Goal: Check status: Check status

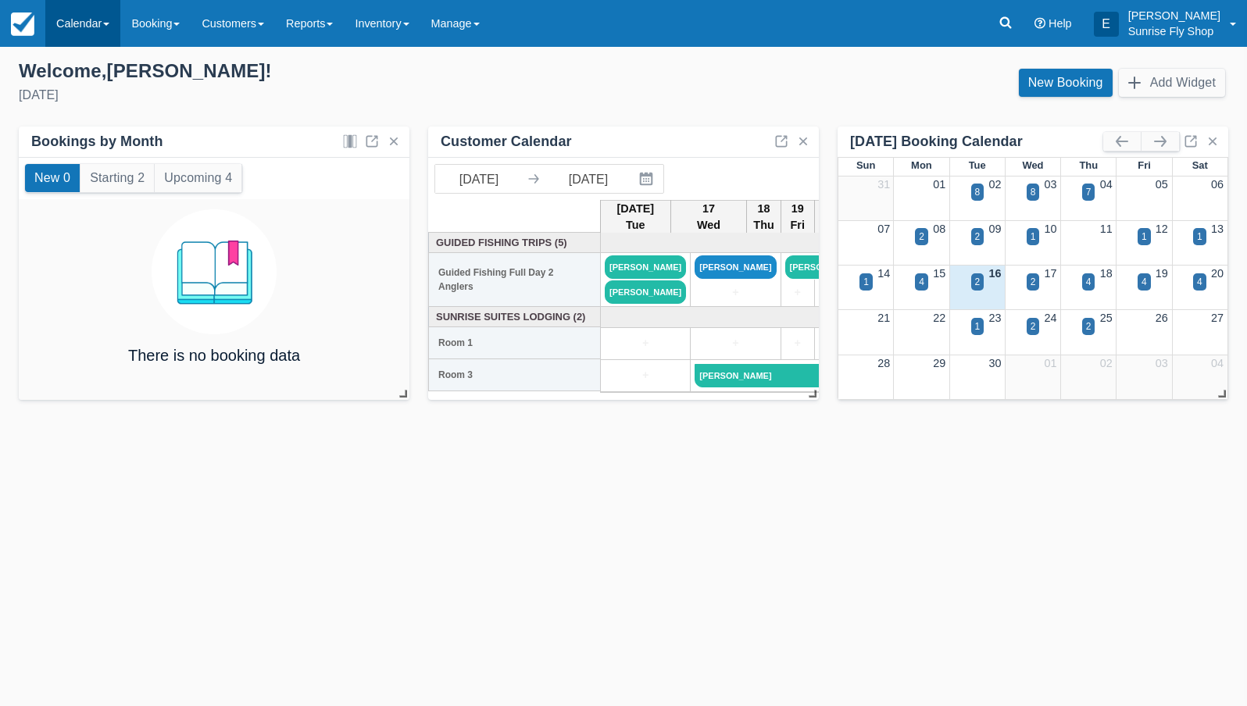
click at [72, 25] on link "Calendar" at bounding box center [82, 23] width 75 height 47
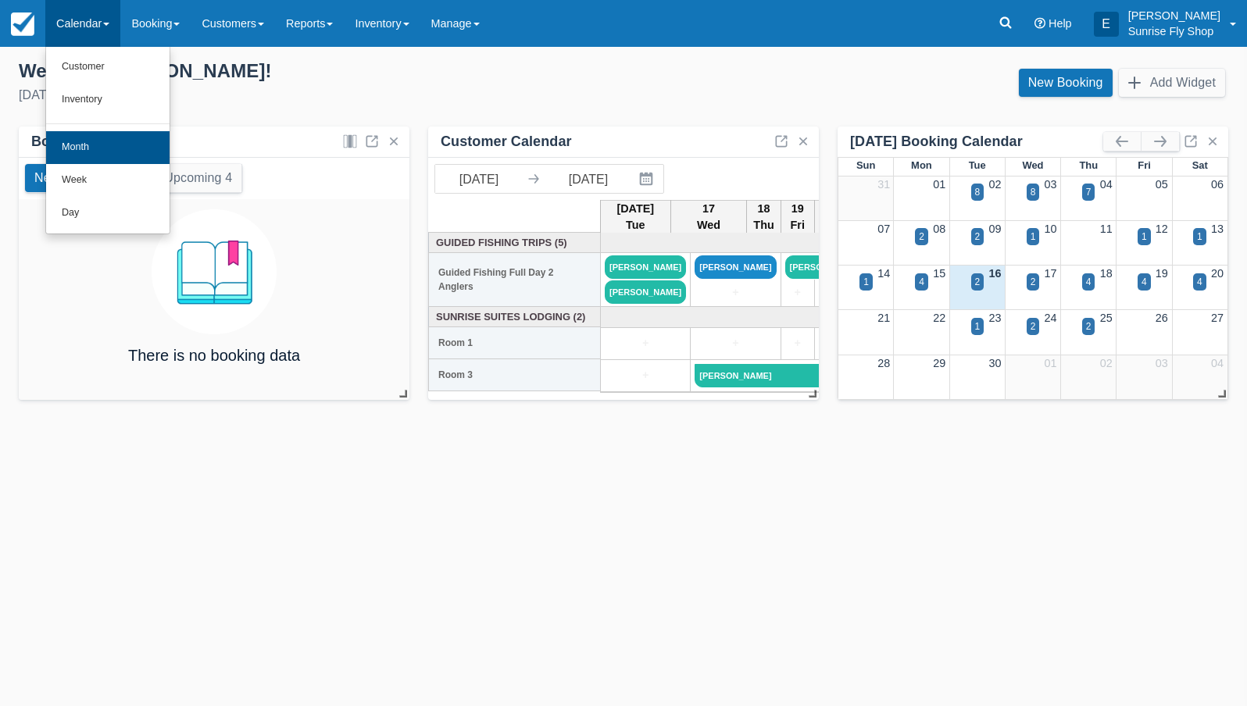
click at [86, 154] on link "Month" at bounding box center [107, 147] width 123 height 33
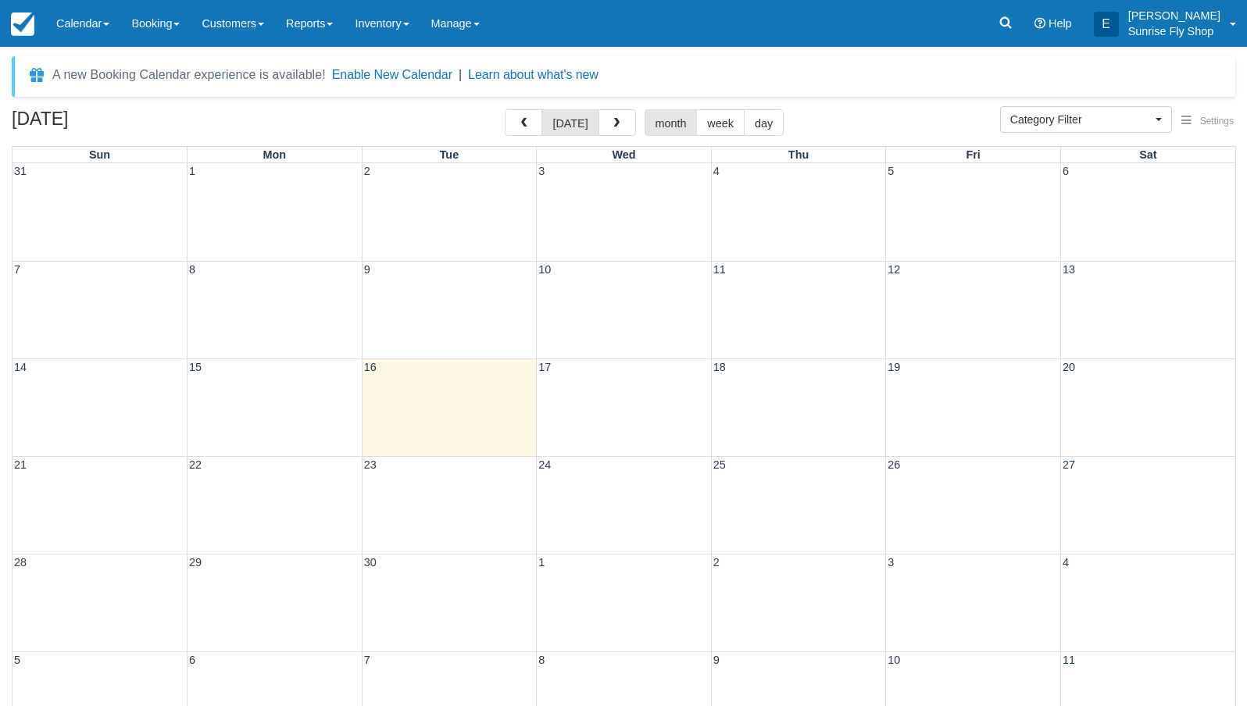
select select
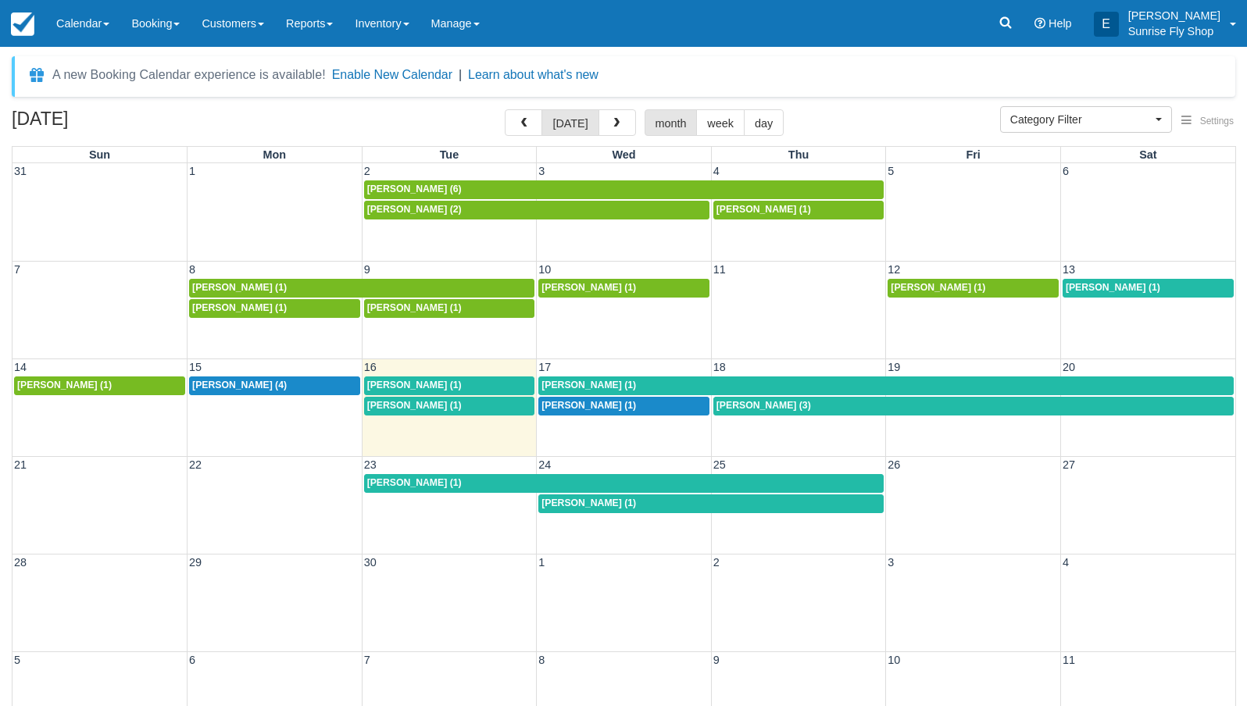
click at [402, 382] on span "[PERSON_NAME] (1)" at bounding box center [414, 385] width 95 height 11
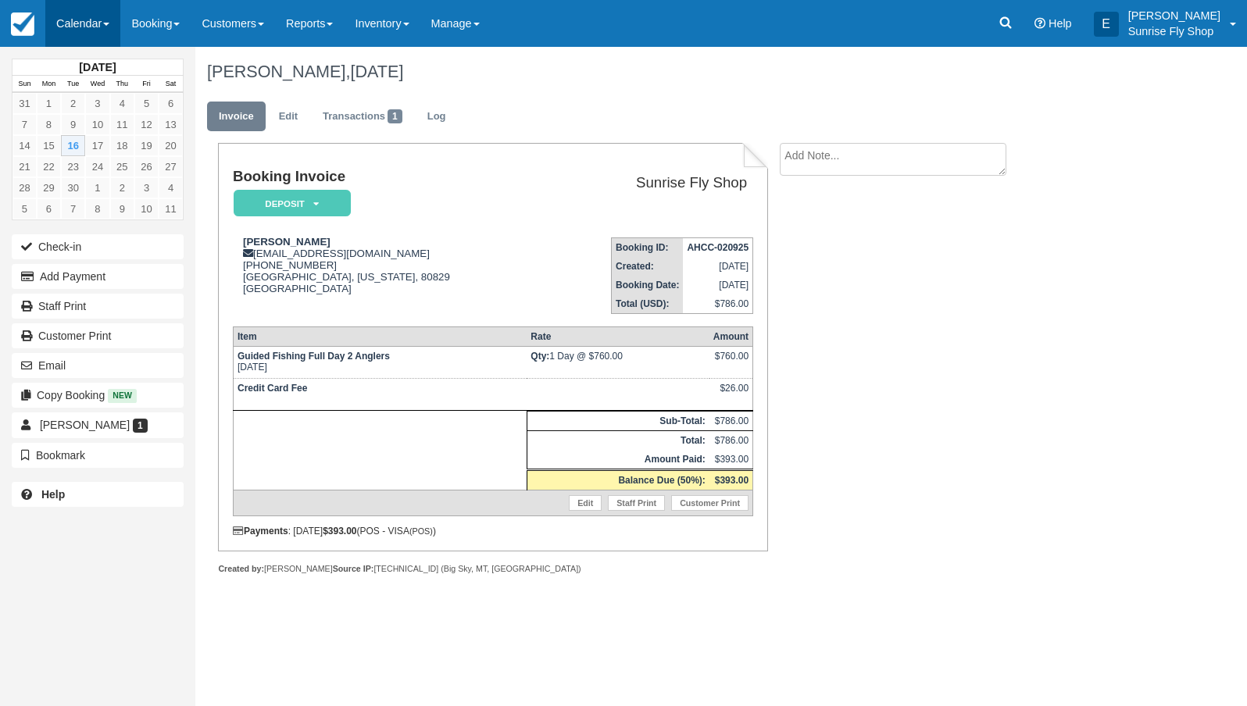
click at [59, 13] on link "Calendar" at bounding box center [82, 23] width 75 height 47
click at [104, 136] on link "Month" at bounding box center [107, 147] width 123 height 33
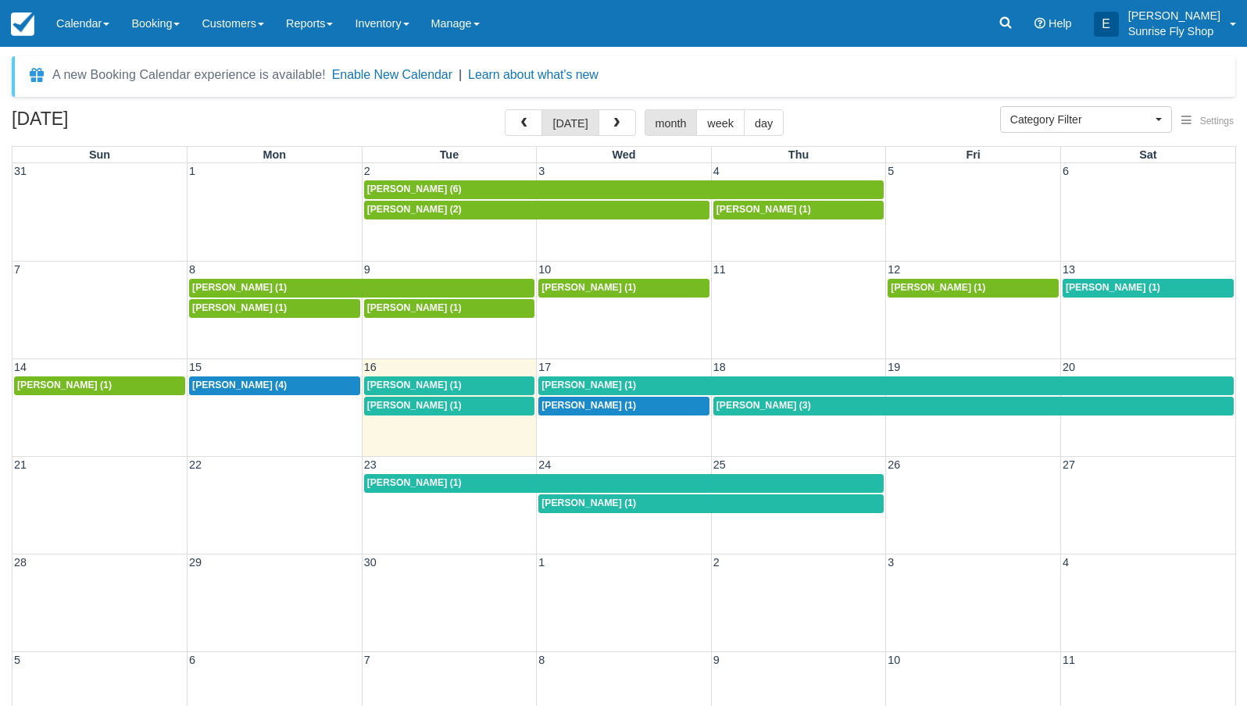
select select
click at [387, 405] on span "[PERSON_NAME] (1)" at bounding box center [414, 405] width 95 height 11
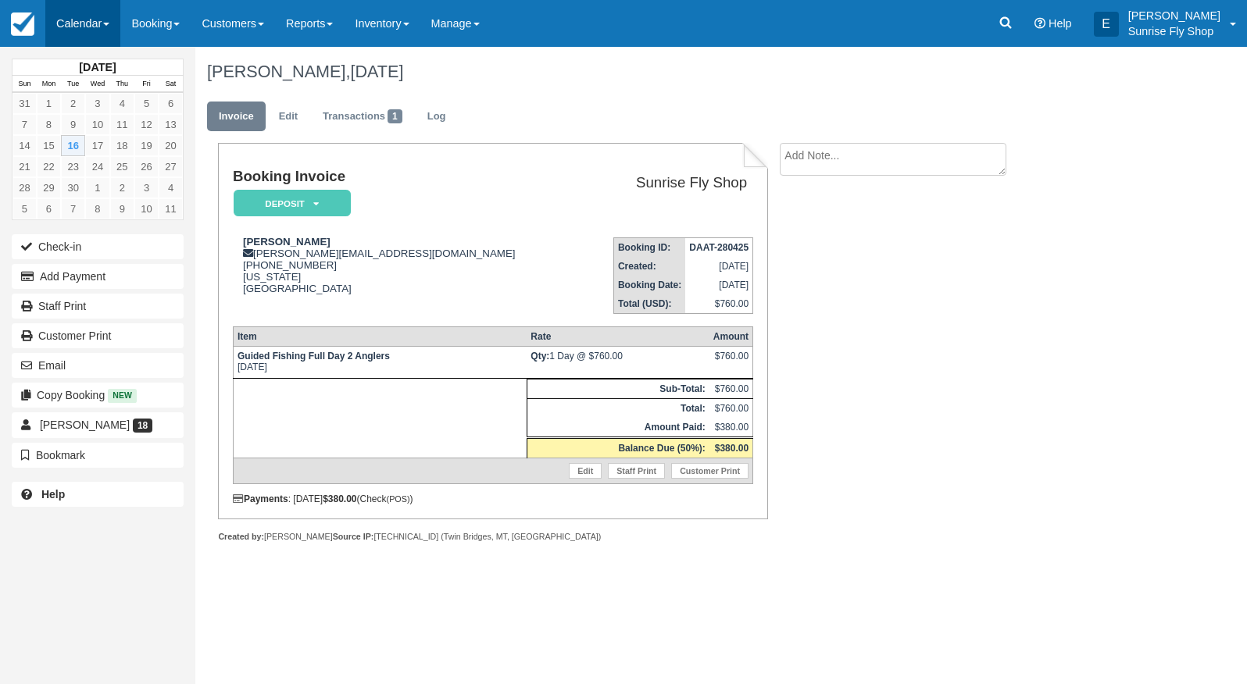
click at [98, 25] on link "Calendar" at bounding box center [82, 23] width 75 height 47
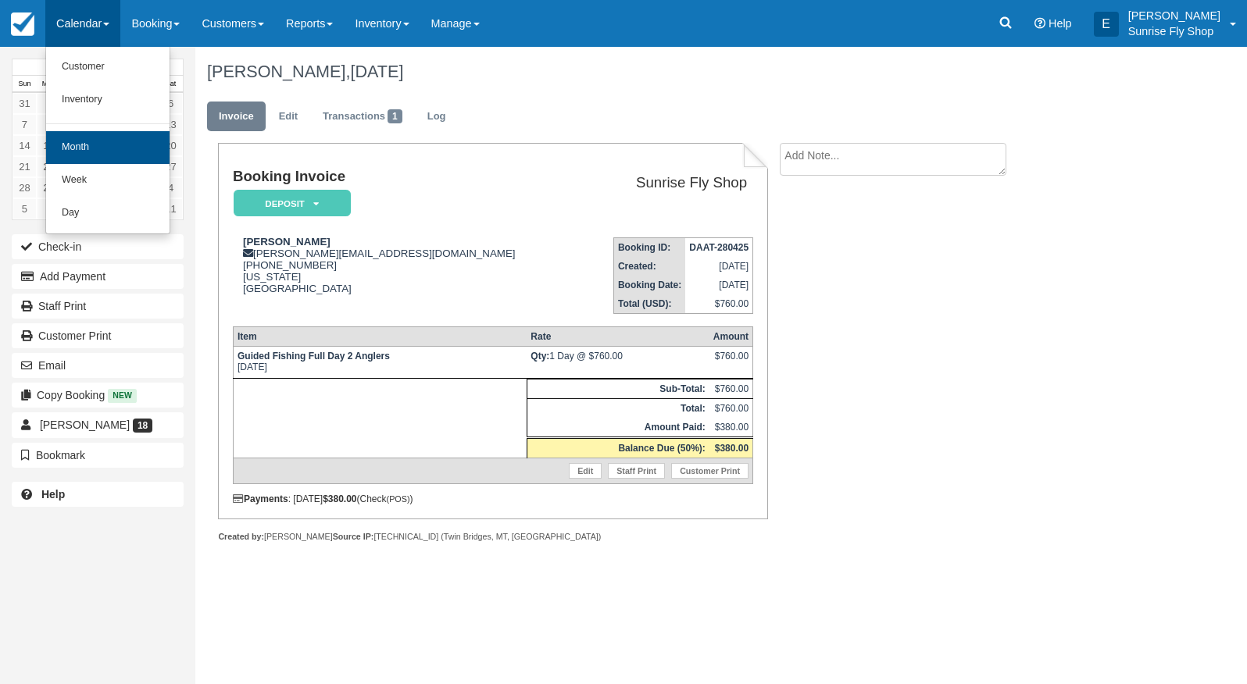
click at [90, 152] on link "Month" at bounding box center [107, 147] width 123 height 33
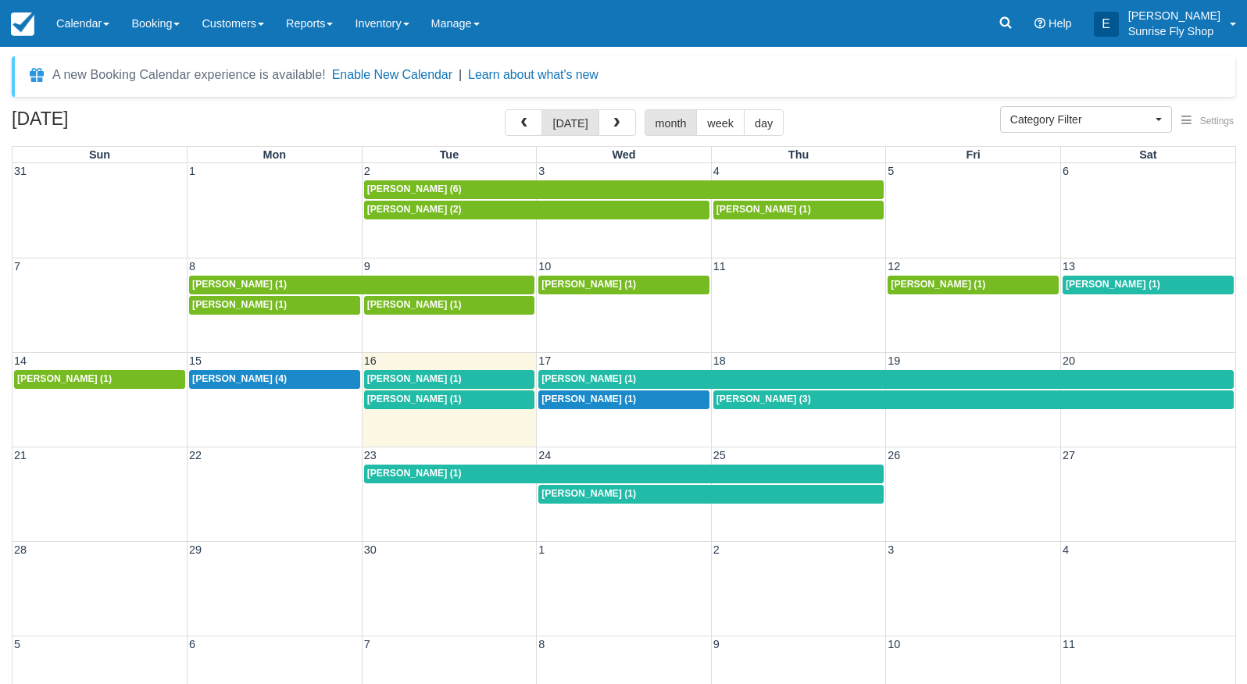
select select
click at [400, 378] on span "[PERSON_NAME] (1)" at bounding box center [414, 378] width 95 height 11
